Goal: Task Accomplishment & Management: Manage account settings

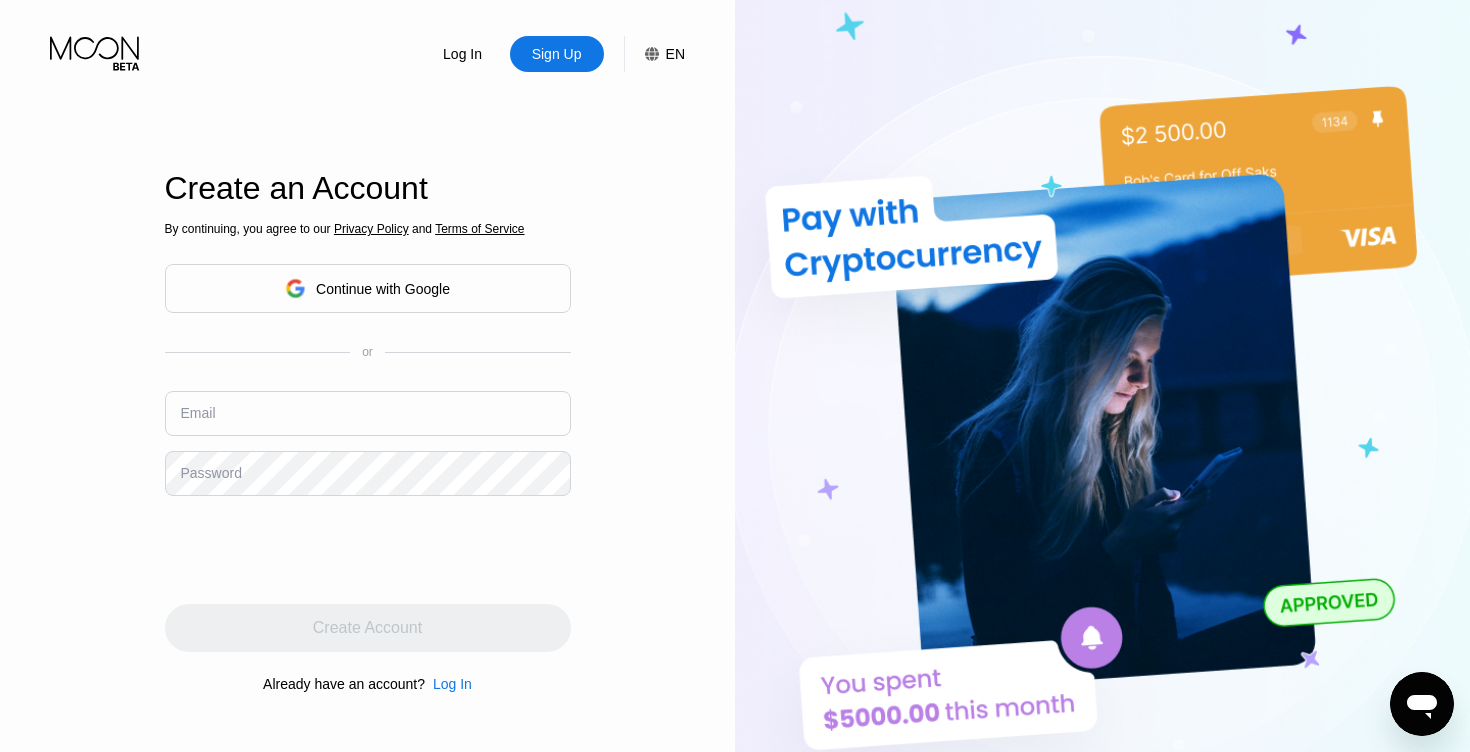
click at [277, 426] on input "text" at bounding box center [368, 413] width 406 height 45
paste input "[EMAIL_ADDRESS][DOMAIN_NAME]"
type input "[EMAIL_ADDRESS][DOMAIN_NAME]"
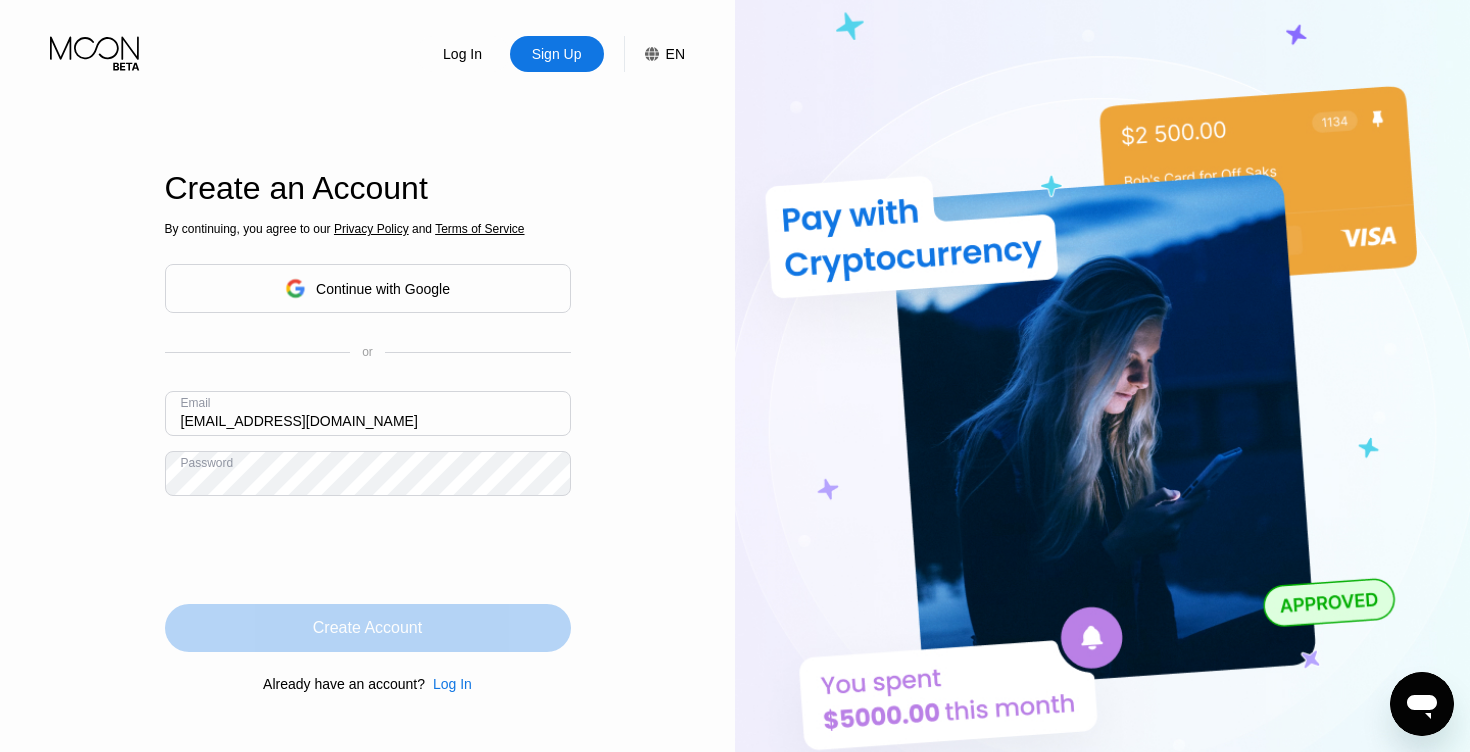
click at [406, 630] on div "Create Account" at bounding box center [367, 628] width 109 height 20
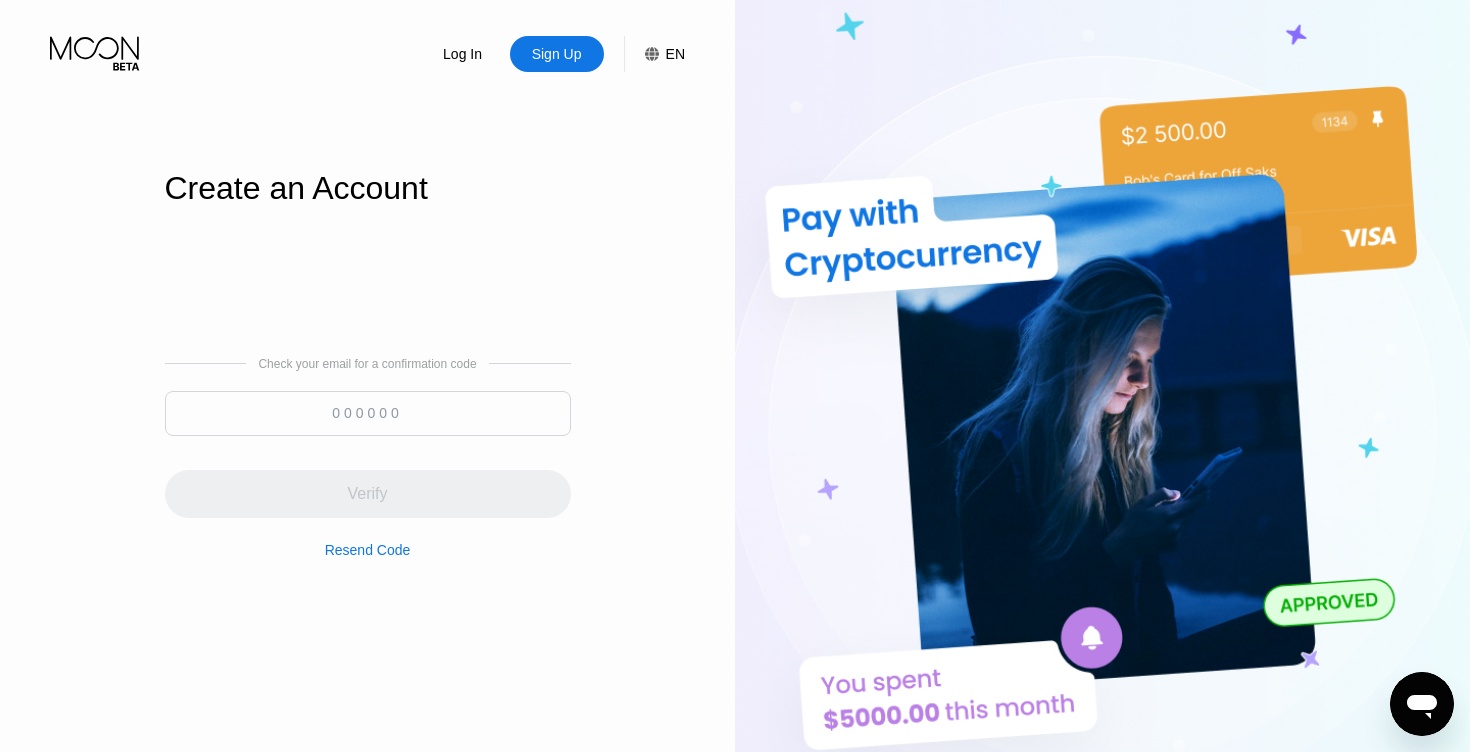
click at [341, 412] on input at bounding box center [368, 413] width 406 height 45
paste input "603663"
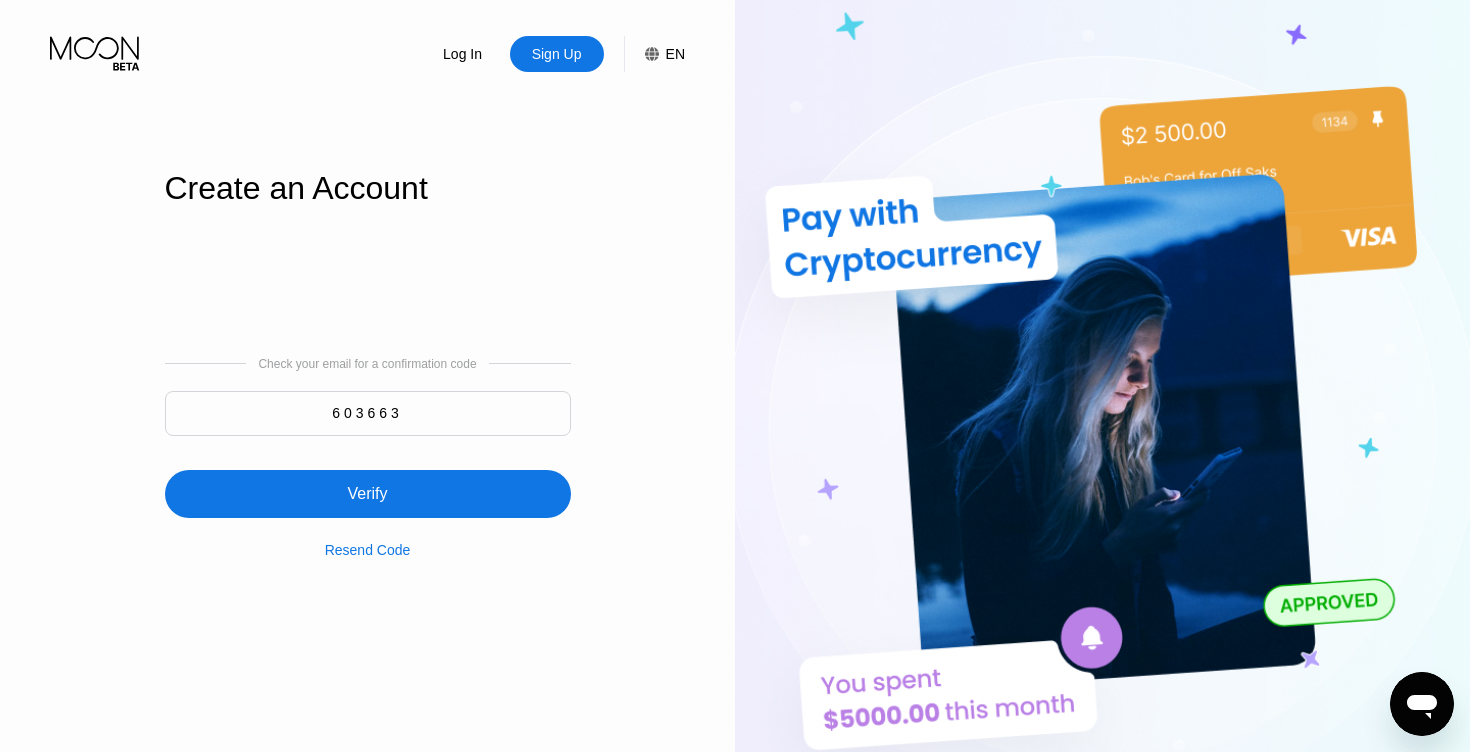
type input "603663"
click at [377, 490] on div "Verify" at bounding box center [367, 494] width 40 height 20
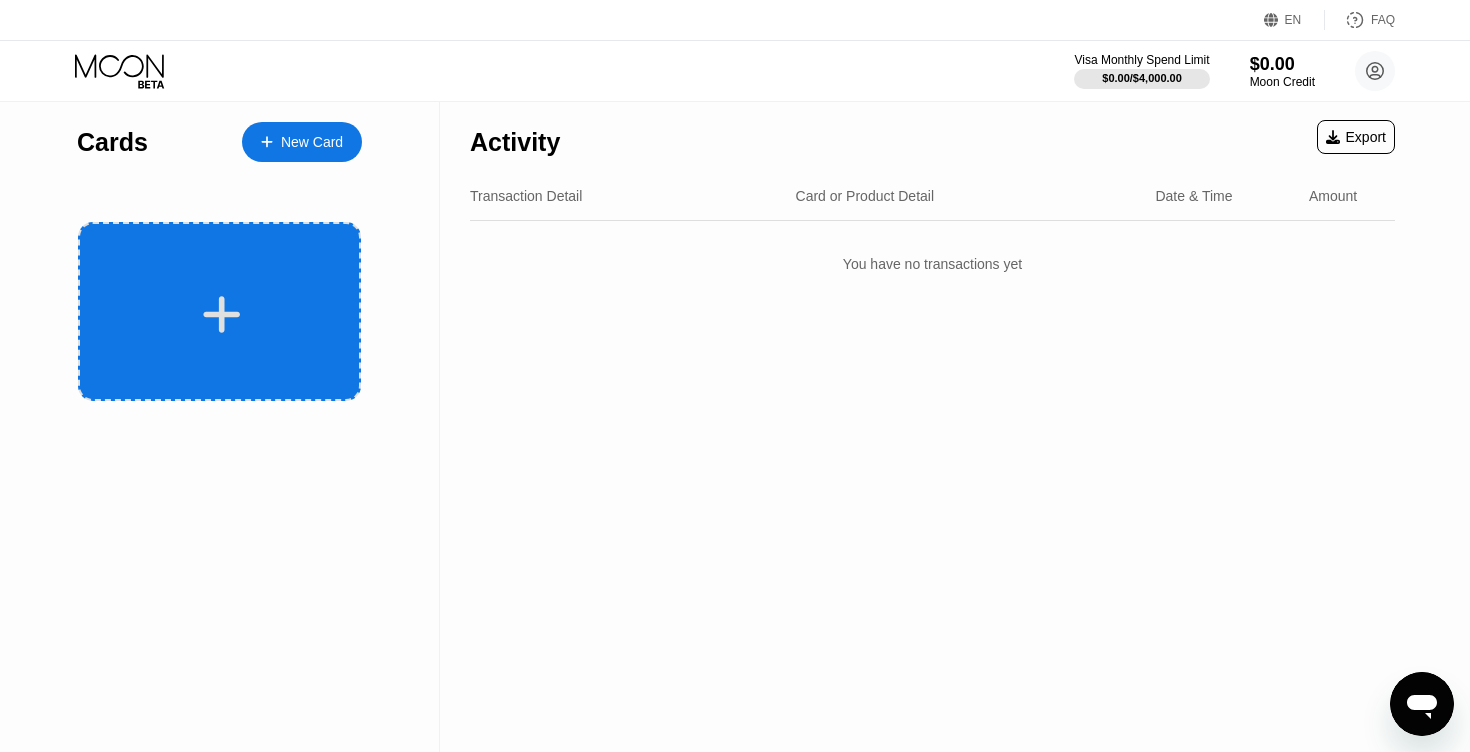
click at [246, 312] on div at bounding box center [222, 314] width 248 height 45
